Goal: Information Seeking & Learning: Compare options

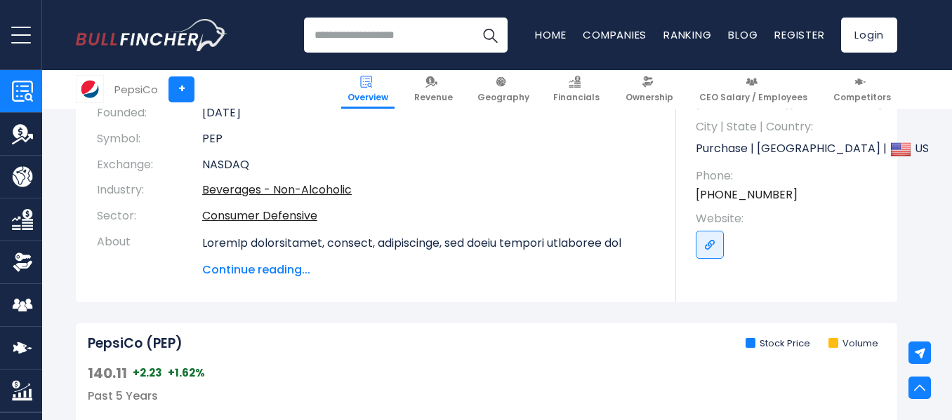
scroll to position [245, 0]
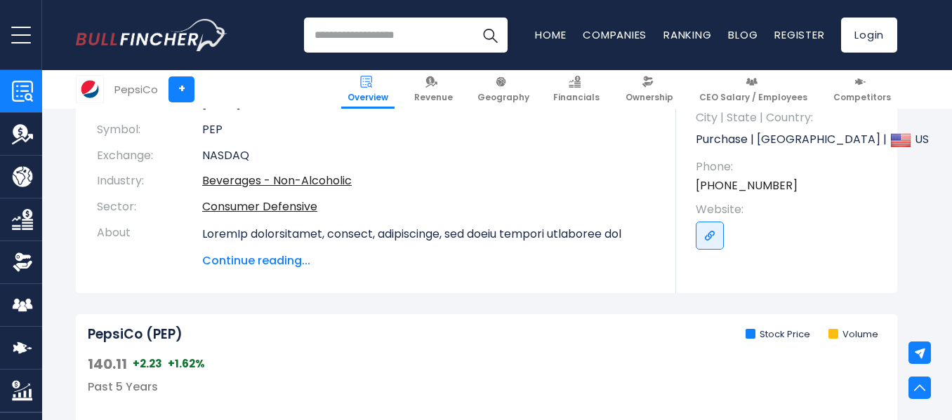
click at [256, 265] on span "Continue reading..." at bounding box center [428, 261] width 453 height 17
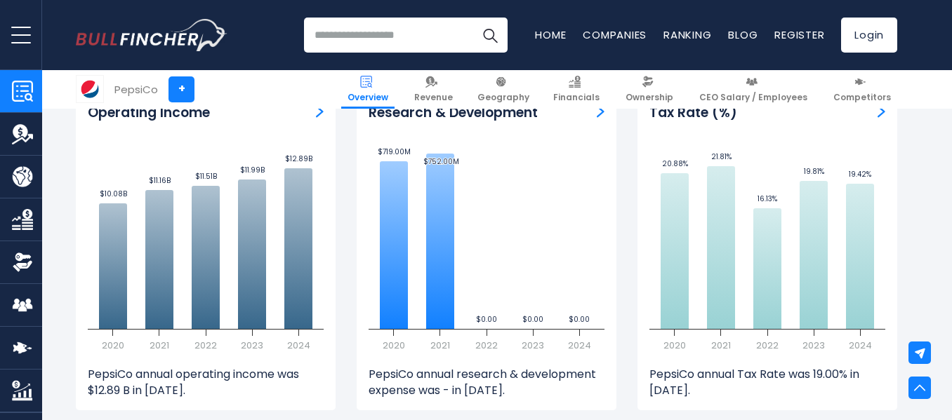
scroll to position [2319, 0]
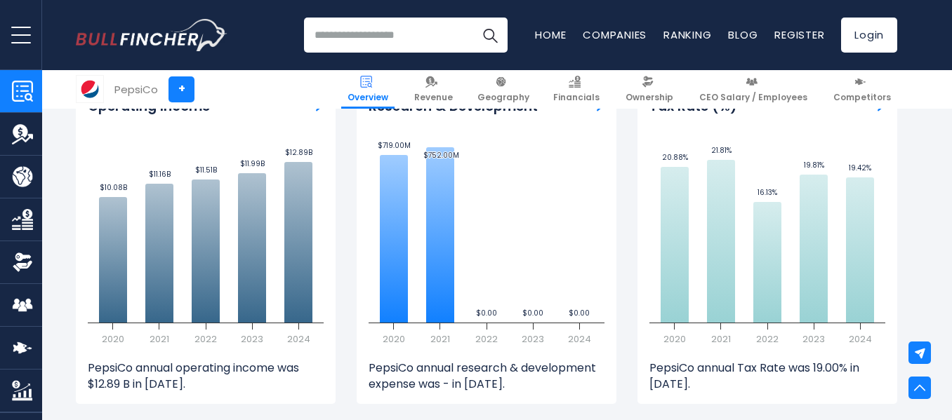
click at [377, 35] on input "search" at bounding box center [406, 35] width 204 height 35
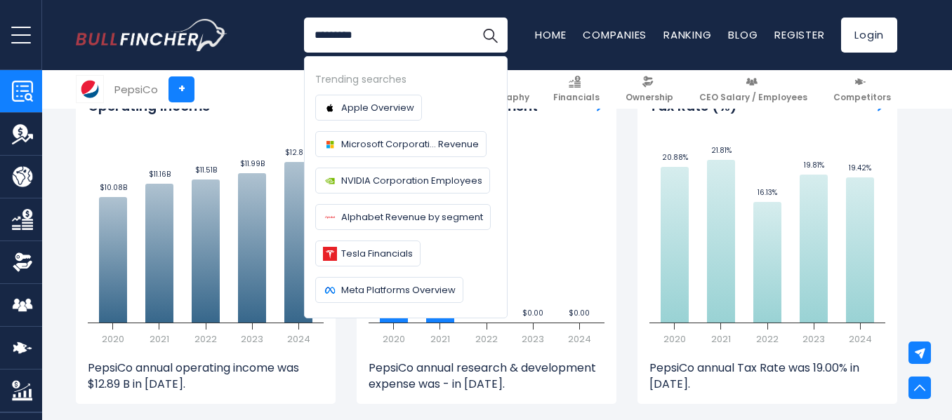
type input "*********"
click at [472, 18] on button "Search" at bounding box center [489, 35] width 35 height 35
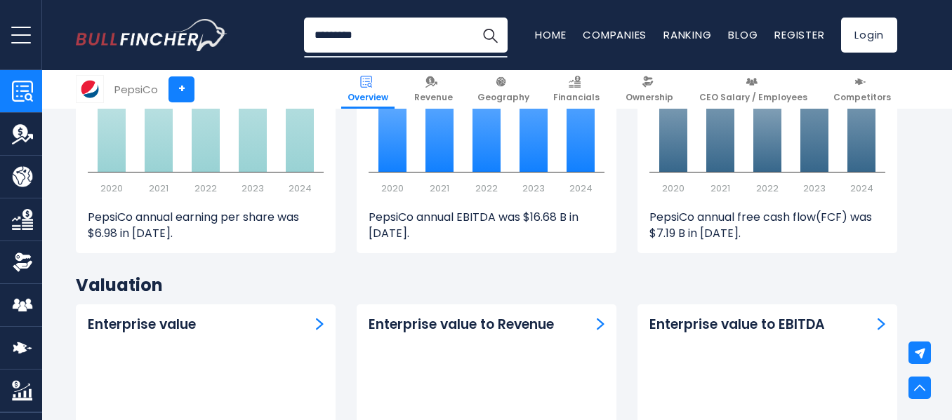
scroll to position [3935, 0]
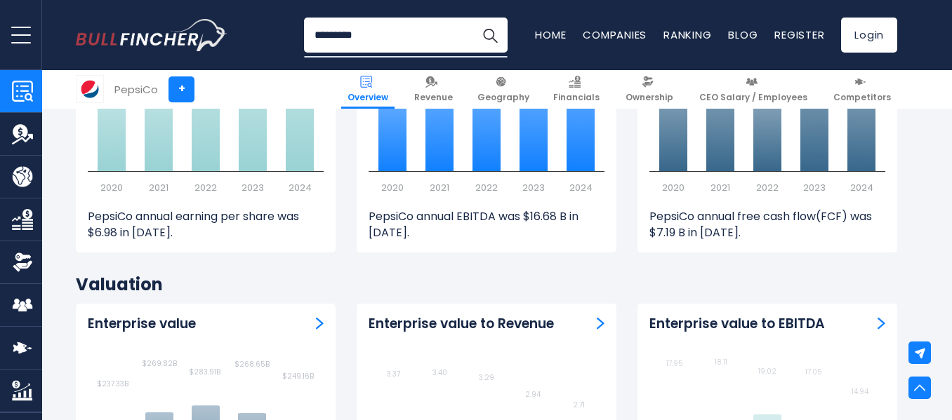
click at [27, 344] on img "Company Competitors" at bounding box center [22, 348] width 21 height 21
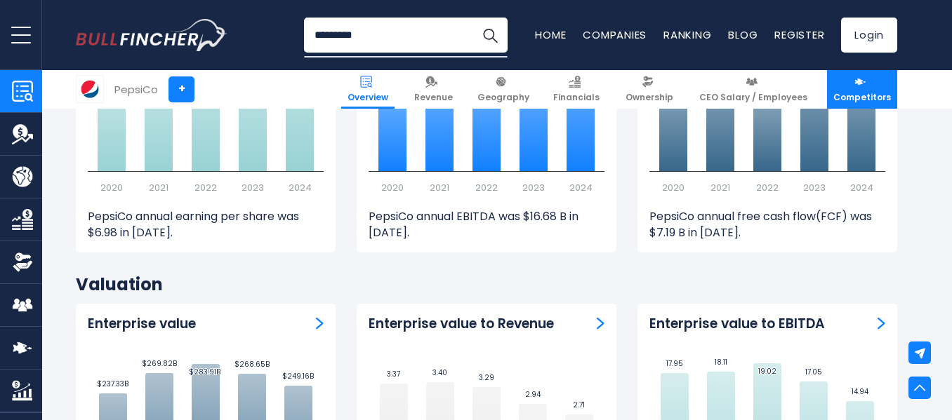
click at [867, 93] on span "Competitors" at bounding box center [862, 97] width 58 height 11
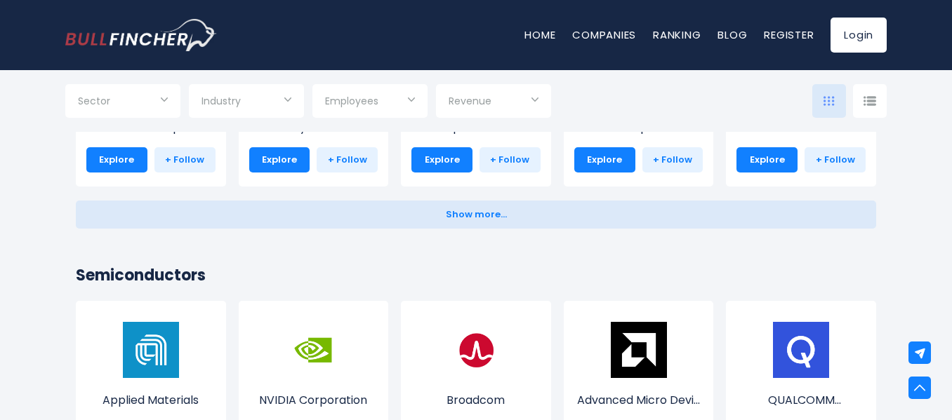
scroll to position [1631, 0]
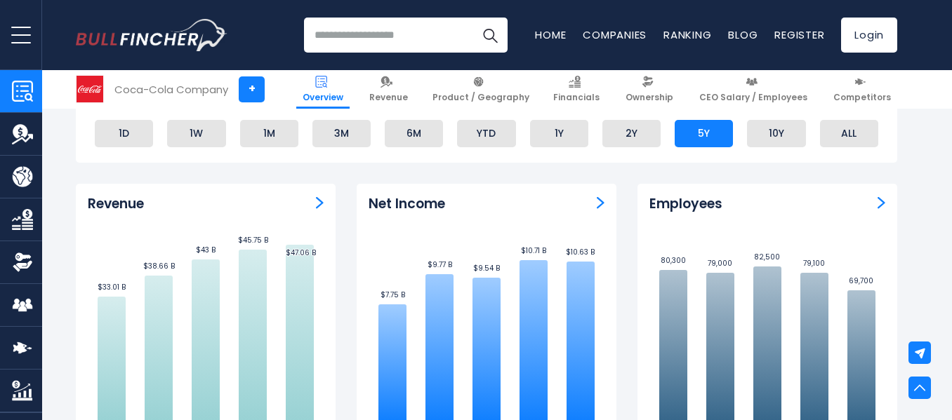
scroll to position [858, 0]
click at [319, 203] on img "Revenue" at bounding box center [320, 203] width 8 height 13
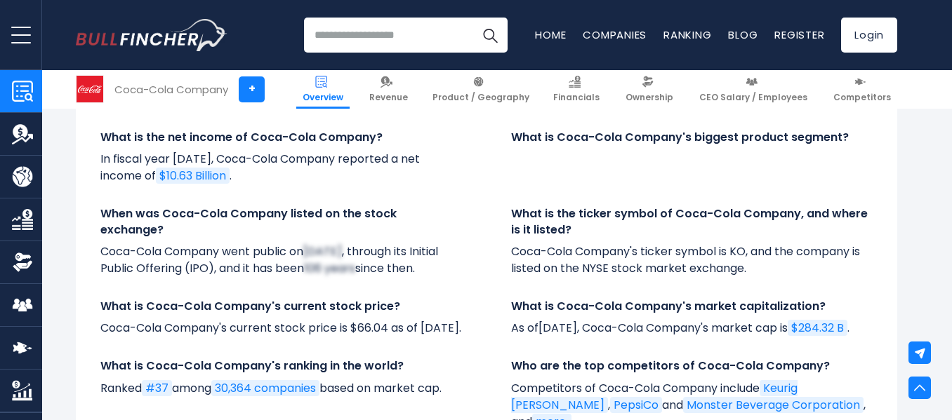
scroll to position [4709, 0]
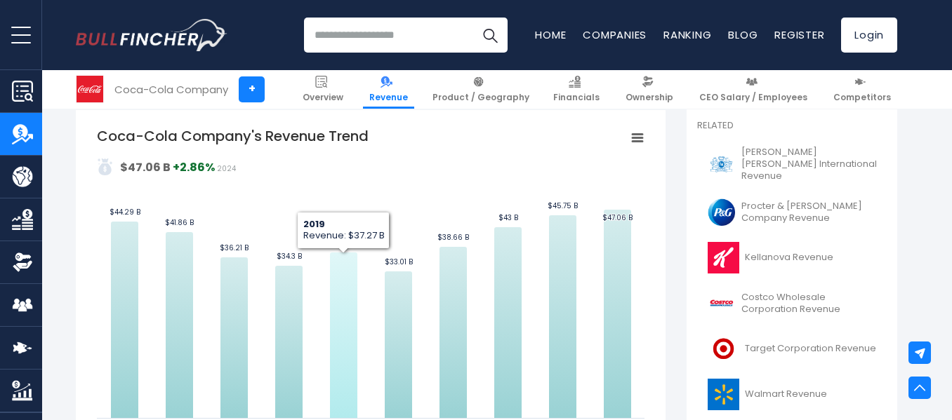
scroll to position [343, 0]
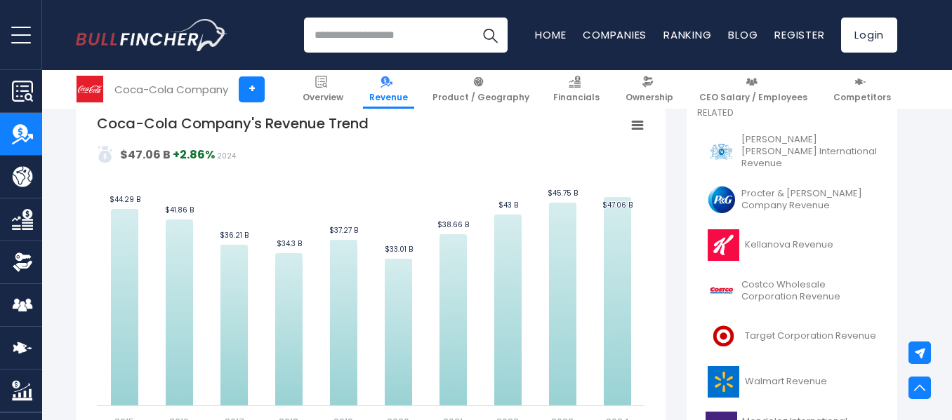
click at [644, 126] on rect "Coca-Cola Company's Revenue Trend" at bounding box center [637, 125] width 20 height 20
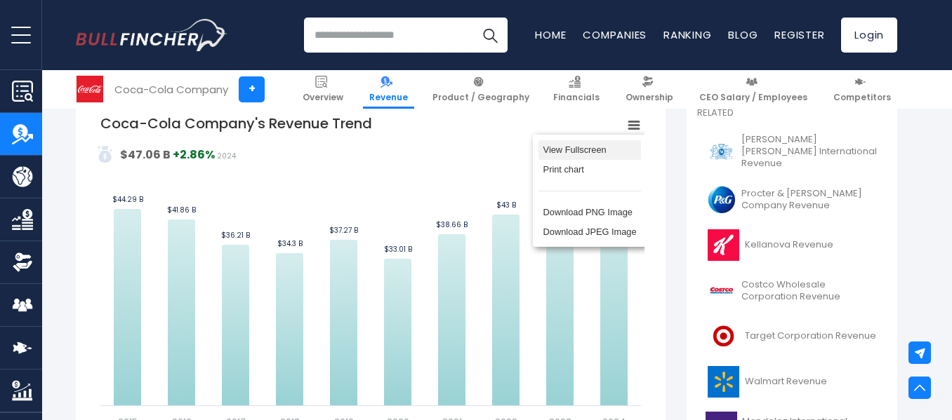
click at [585, 151] on li "View Fullscreen" at bounding box center [589, 150] width 102 height 20
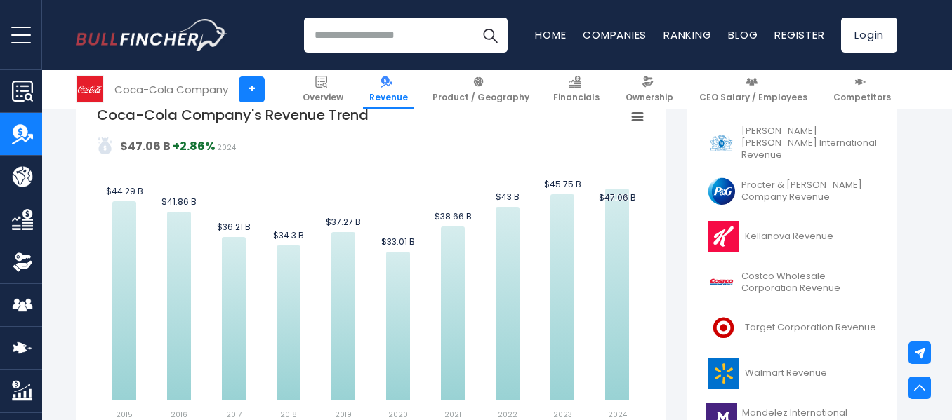
scroll to position [351, 0]
click at [602, 418] on rect "Coca-Cola Company's Revenue Trend" at bounding box center [370, 264] width 547 height 316
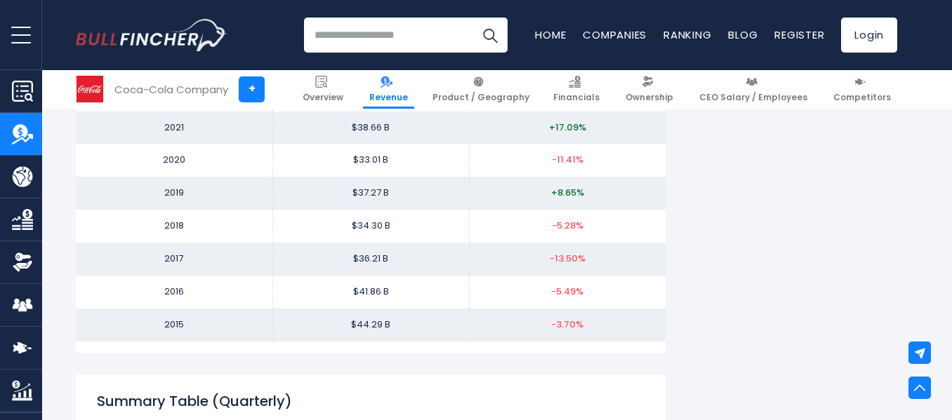
scroll to position [1561, 0]
